Goal: Task Accomplishment & Management: Use online tool/utility

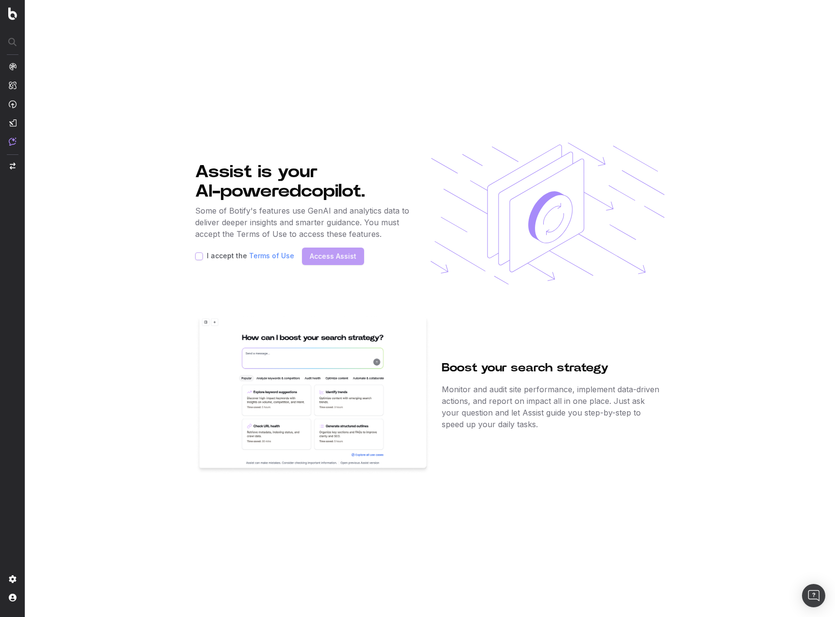
click at [203, 258] on div "I accept the Terms of Use" at bounding box center [244, 256] width 99 height 8
click at [203, 256] on div "I accept the Terms of Use" at bounding box center [244, 256] width 99 height 8
click at [202, 257] on div "I accept the Terms of Use" at bounding box center [244, 256] width 99 height 8
click at [218, 256] on label "I accept the Terms of Use" at bounding box center [250, 256] width 87 height 8
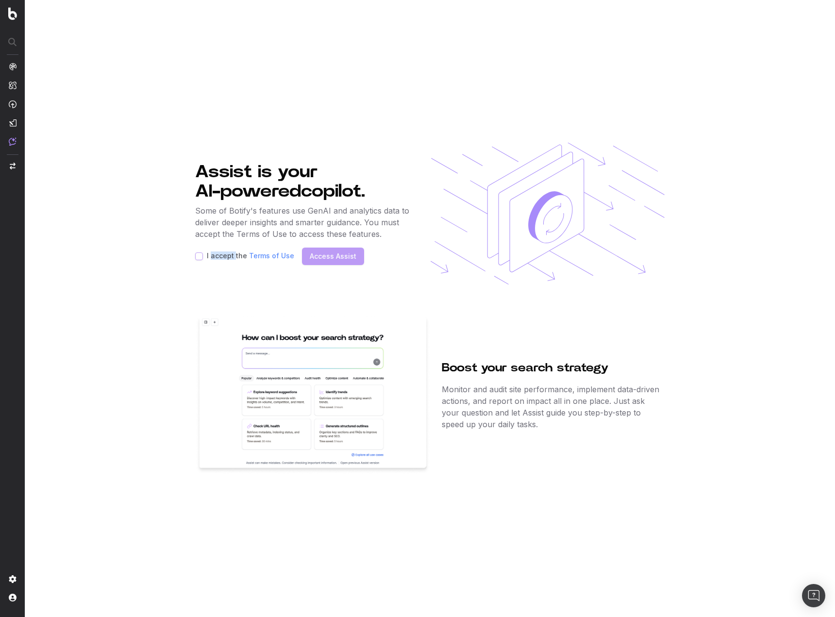
click at [231, 257] on label "I accept the Terms of Use" at bounding box center [250, 256] width 87 height 8
click at [217, 257] on label "I accept the Terms of Use" at bounding box center [250, 256] width 87 height 8
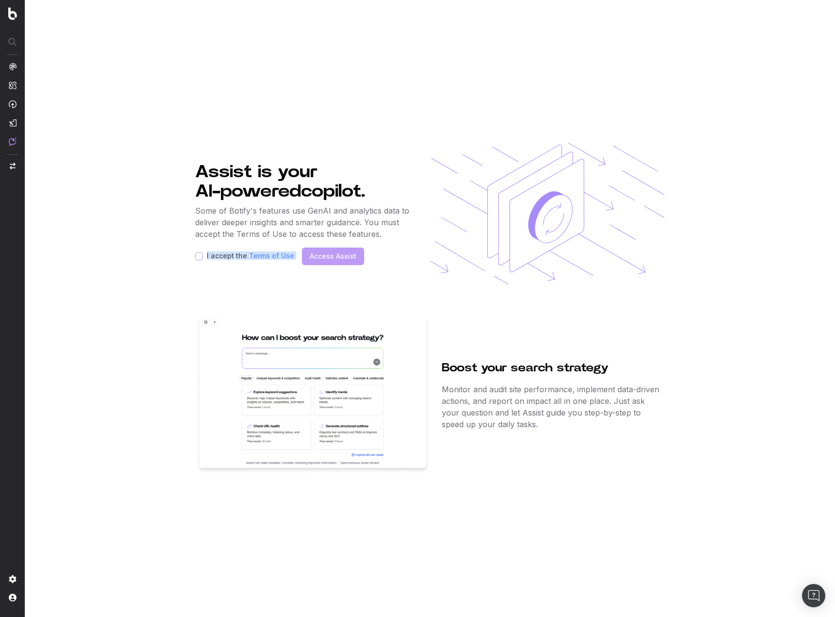
click at [217, 257] on label "I accept the Terms of Use" at bounding box center [250, 256] width 87 height 8
click at [218, 257] on label "I accept the Terms of Use" at bounding box center [250, 256] width 87 height 8
drag, startPoint x: 218, startPoint y: 257, endPoint x: 212, endPoint y: 258, distance: 6.5
click at [217, 257] on label "I accept the Terms of Use" at bounding box center [250, 256] width 87 height 8
click at [195, 257] on section "Assist is your AI-powered copilot. Some of Botify's features use GenAI and anal…" at bounding box center [430, 308] width 810 height 617
